Goal: Task Accomplishment & Management: Manage account settings

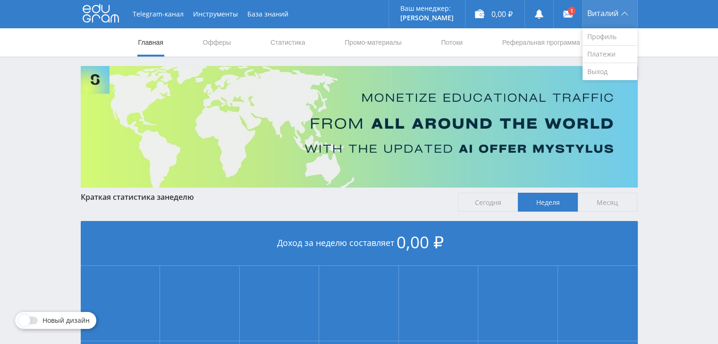
click at [609, 16] on span "Виталий" at bounding box center [602, 13] width 31 height 8
click at [607, 57] on link "Платежи" at bounding box center [609, 54] width 55 height 17
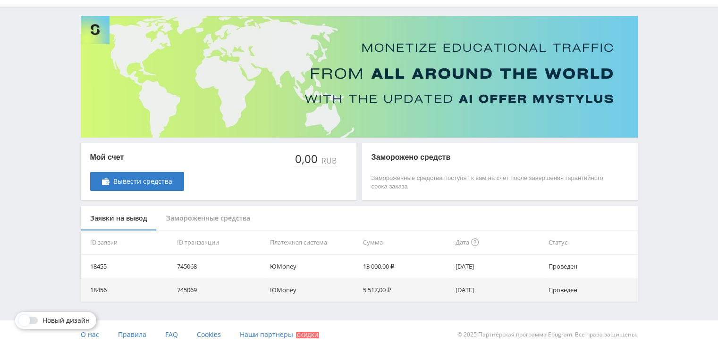
scroll to position [55, 0]
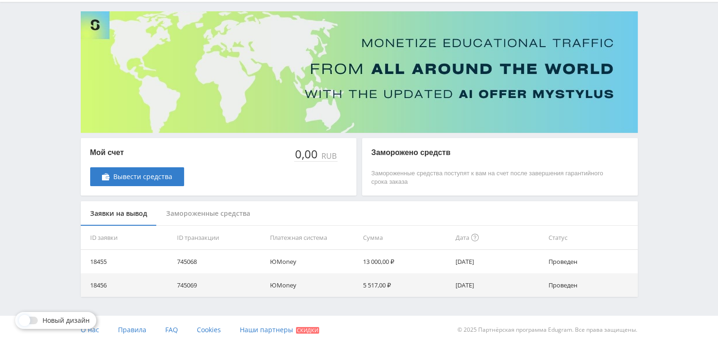
click at [234, 213] on div "Замороженные средства" at bounding box center [208, 213] width 103 height 25
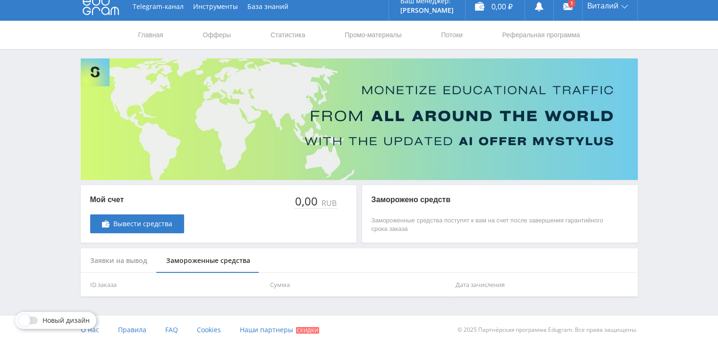
scroll to position [8, 0]
click at [149, 218] on link "Вывести средства" at bounding box center [137, 224] width 94 height 19
